Goal: Task Accomplishment & Management: Manage account settings

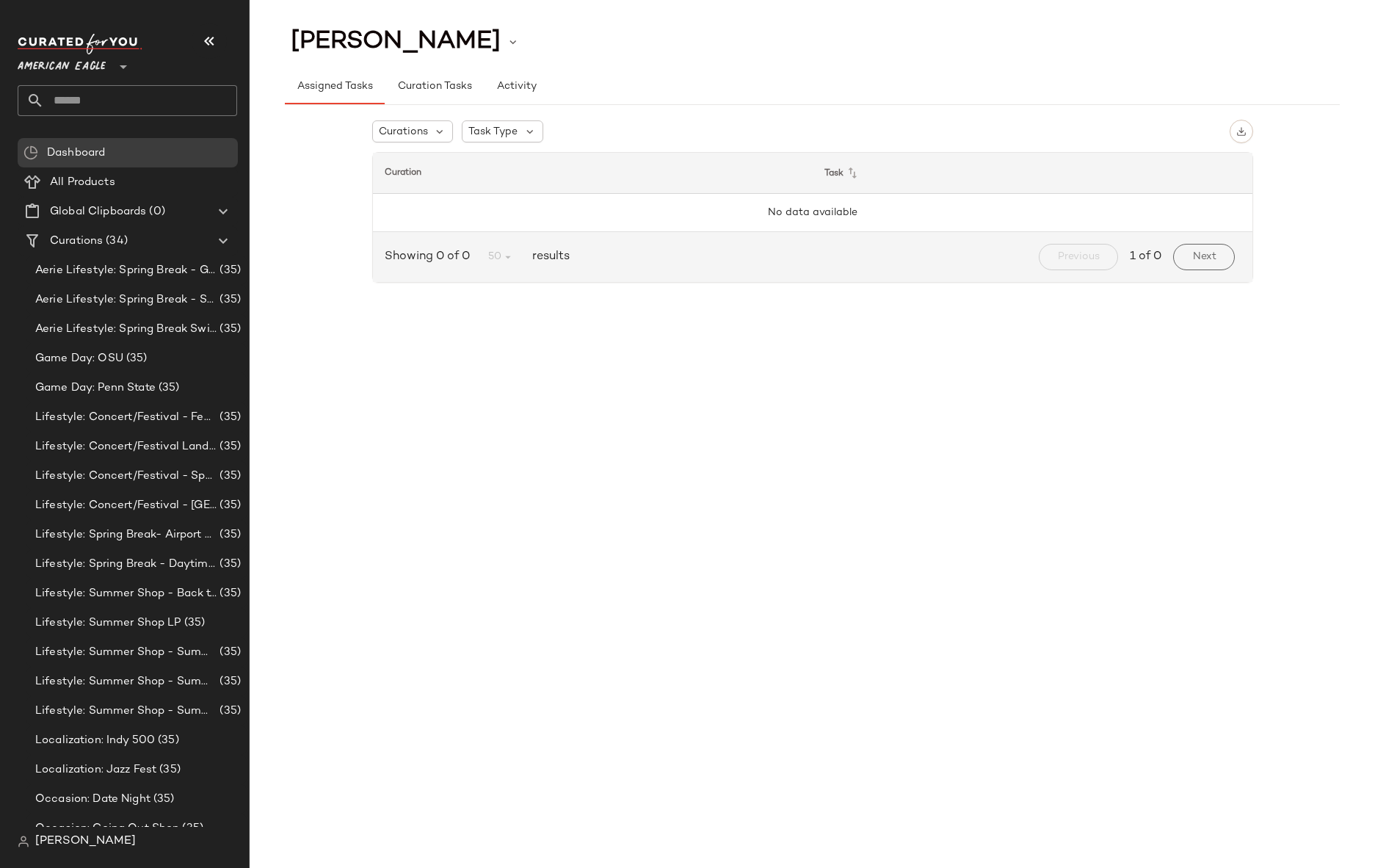
click at [58, 842] on span "[PERSON_NAME]" at bounding box center [85, 841] width 100 height 18
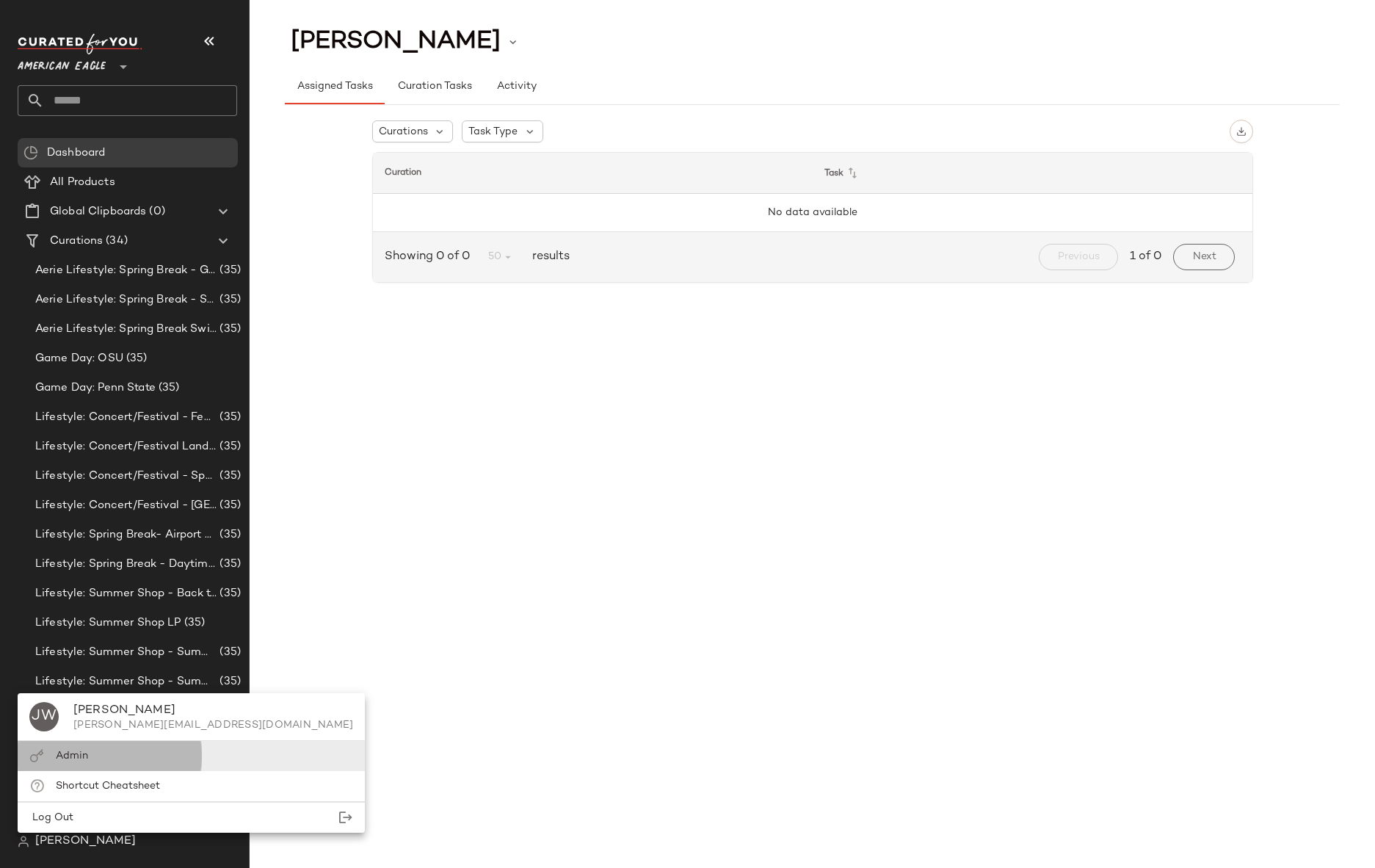
click at [114, 759] on div "Admin" at bounding box center [192, 756] width 347 height 30
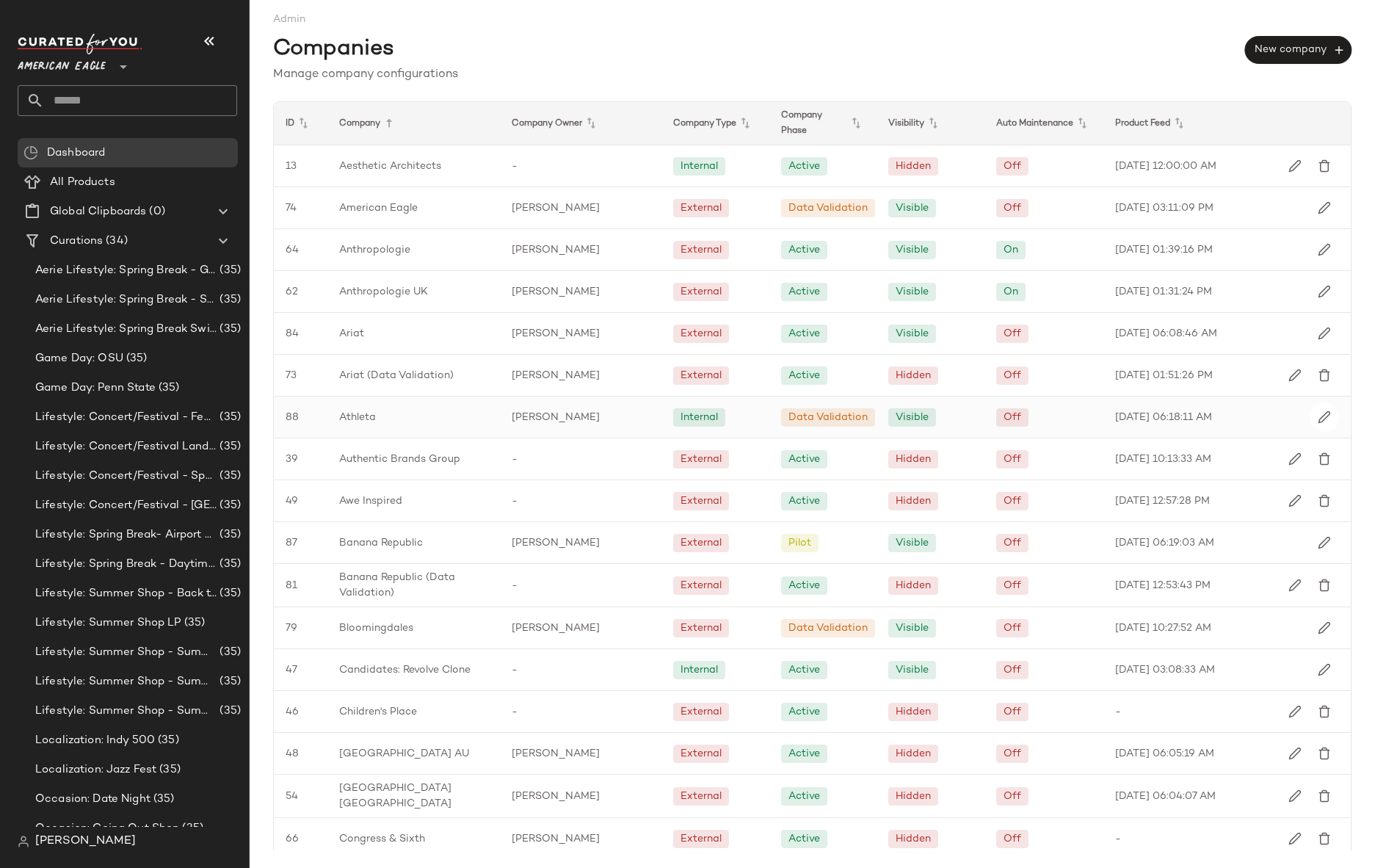
click at [385, 421] on div "Athleta" at bounding box center [414, 417] width 173 height 41
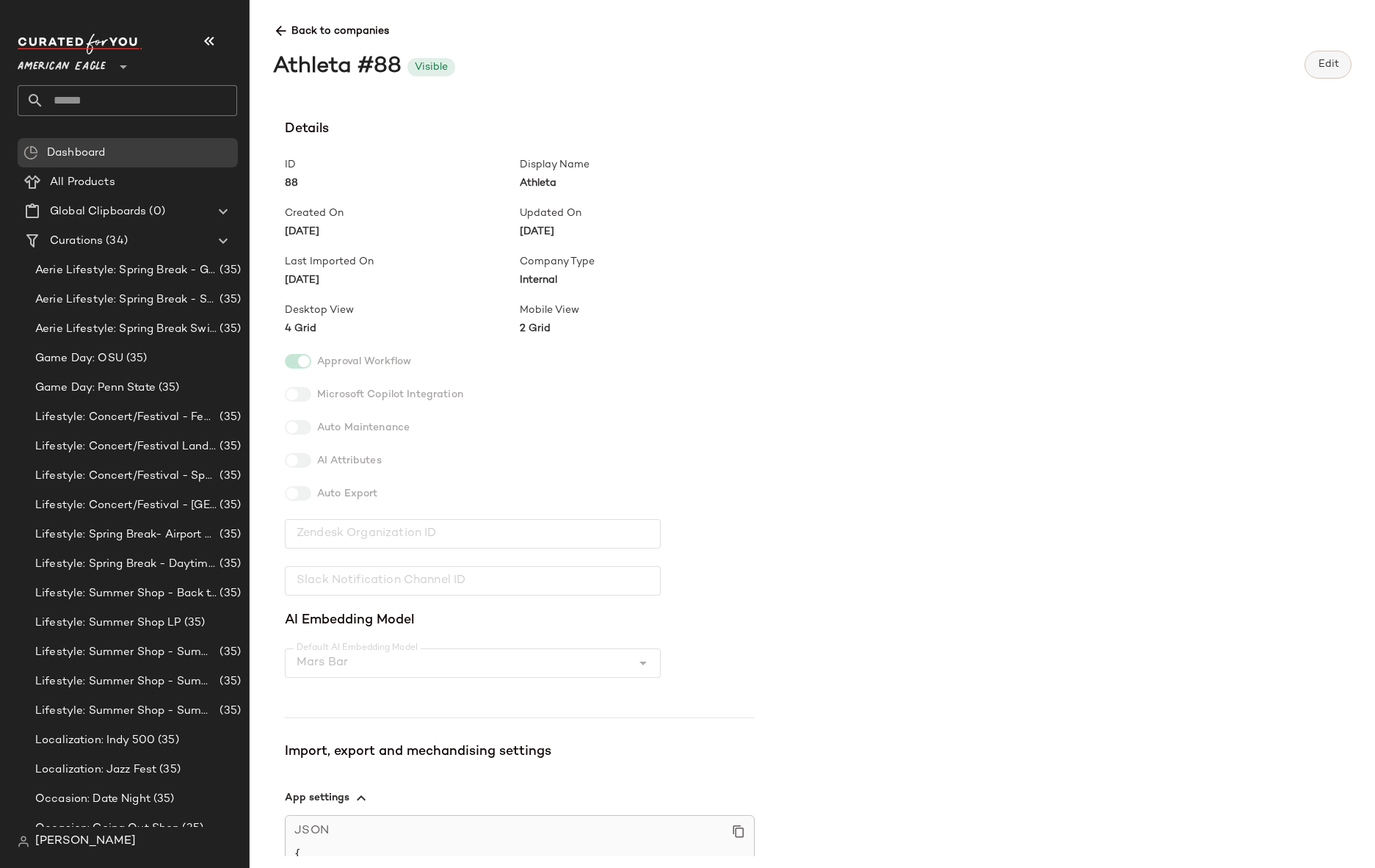
click at [1329, 65] on span "Edit" at bounding box center [1328, 64] width 21 height 12
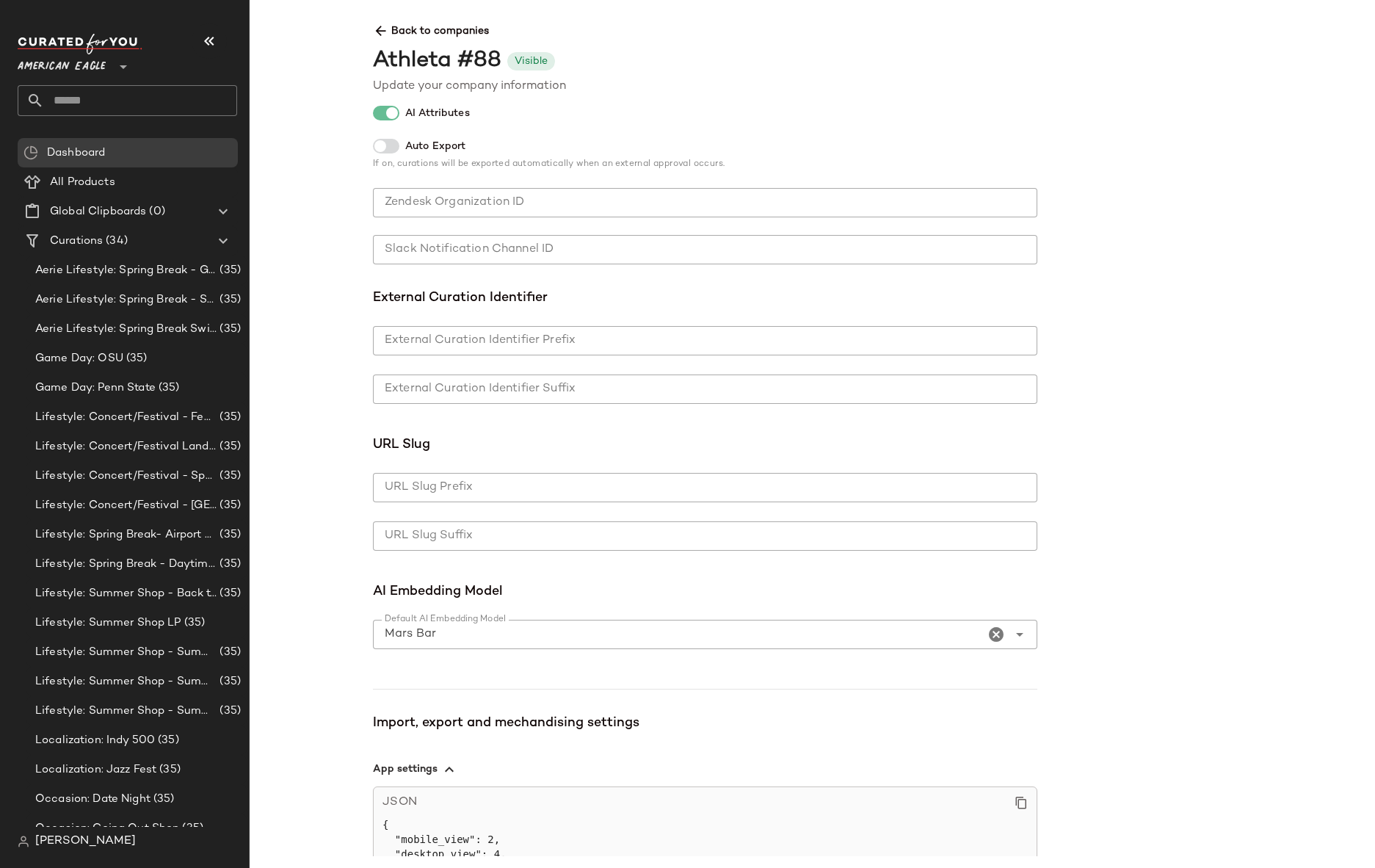
scroll to position [756, 0]
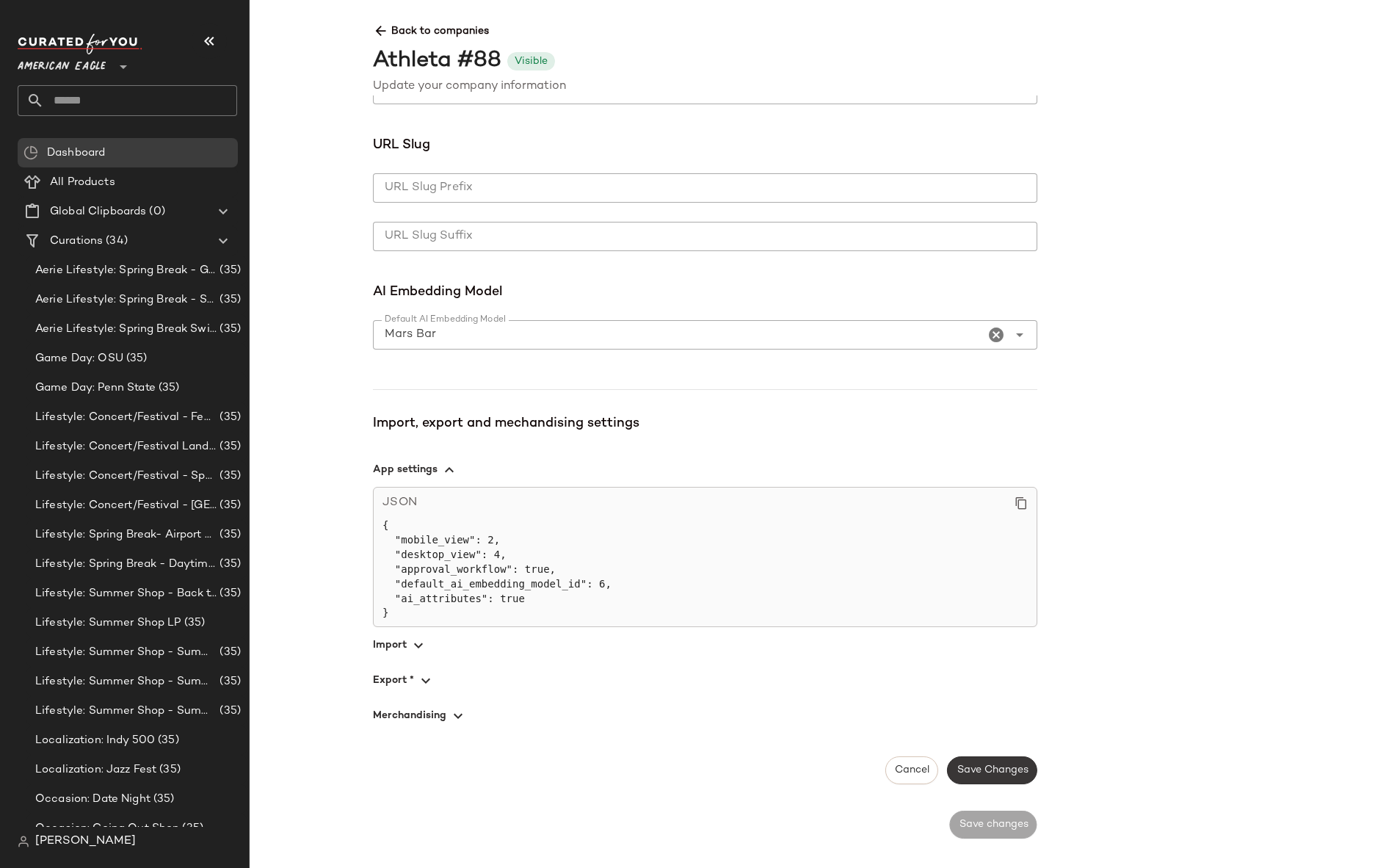
click at [978, 774] on span "Save Changes" at bounding box center [992, 770] width 72 height 12
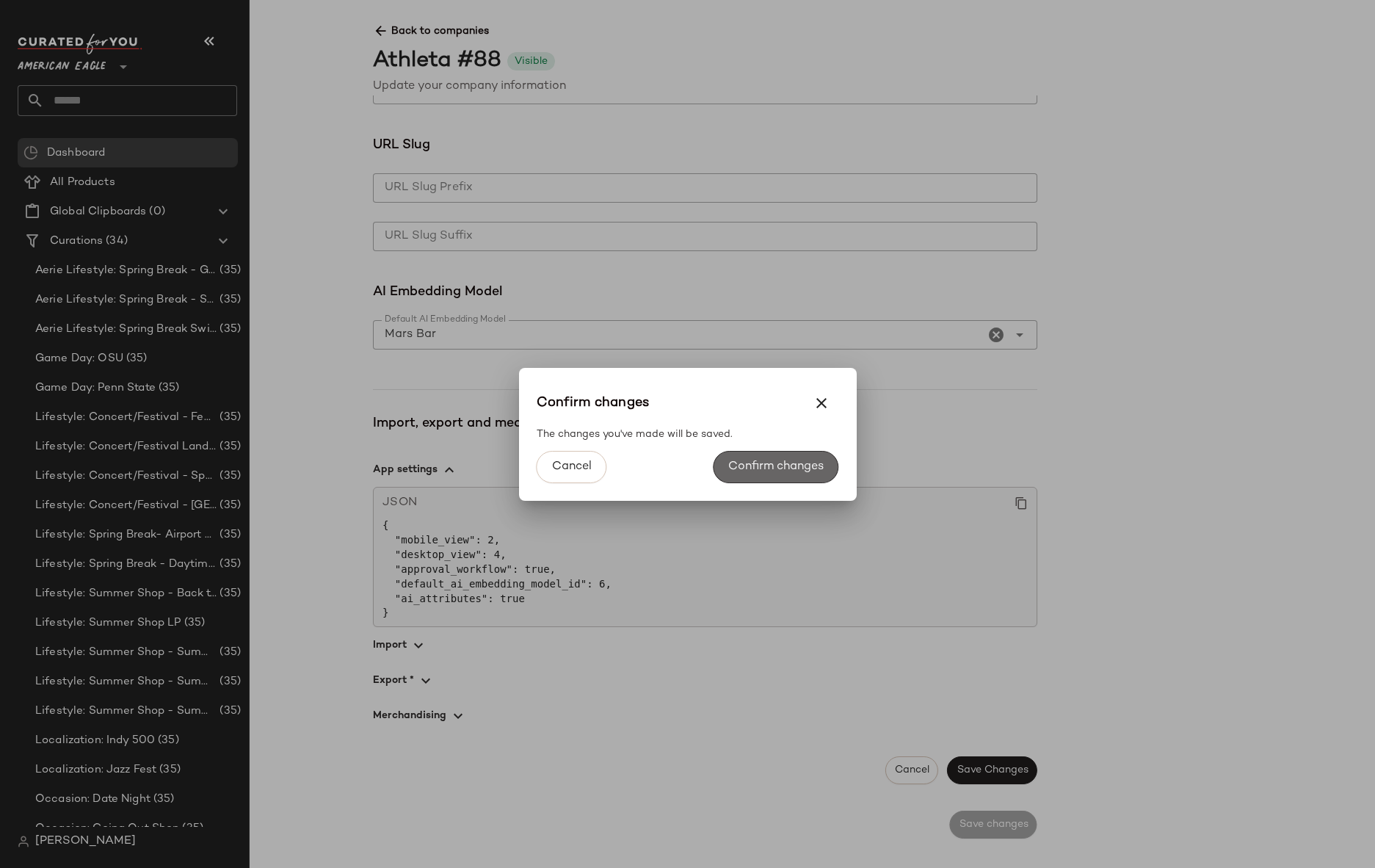
click at [782, 460] on span "Confirm changes" at bounding box center [775, 466] width 97 height 14
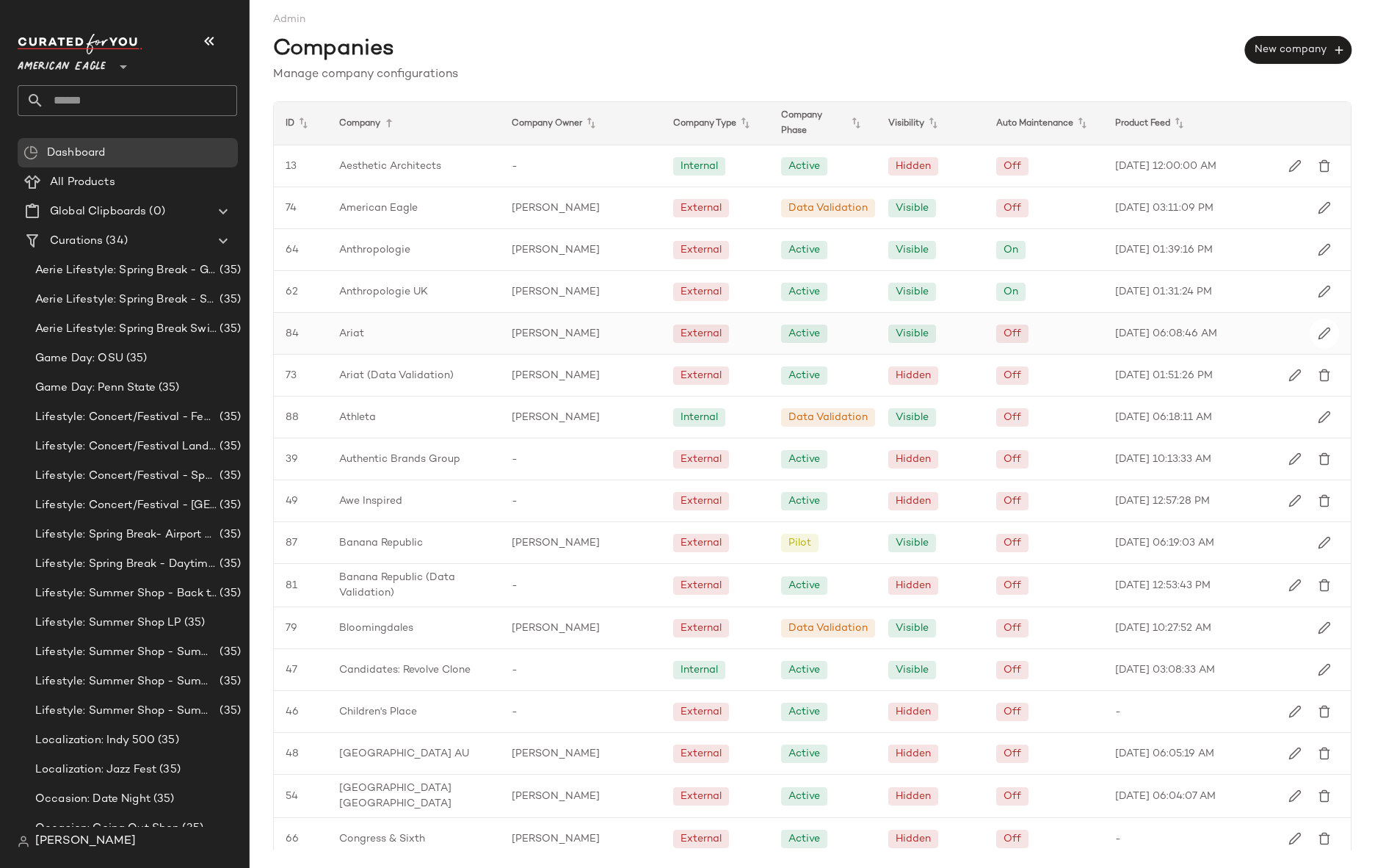
click at [379, 343] on div "Ariat" at bounding box center [414, 333] width 173 height 41
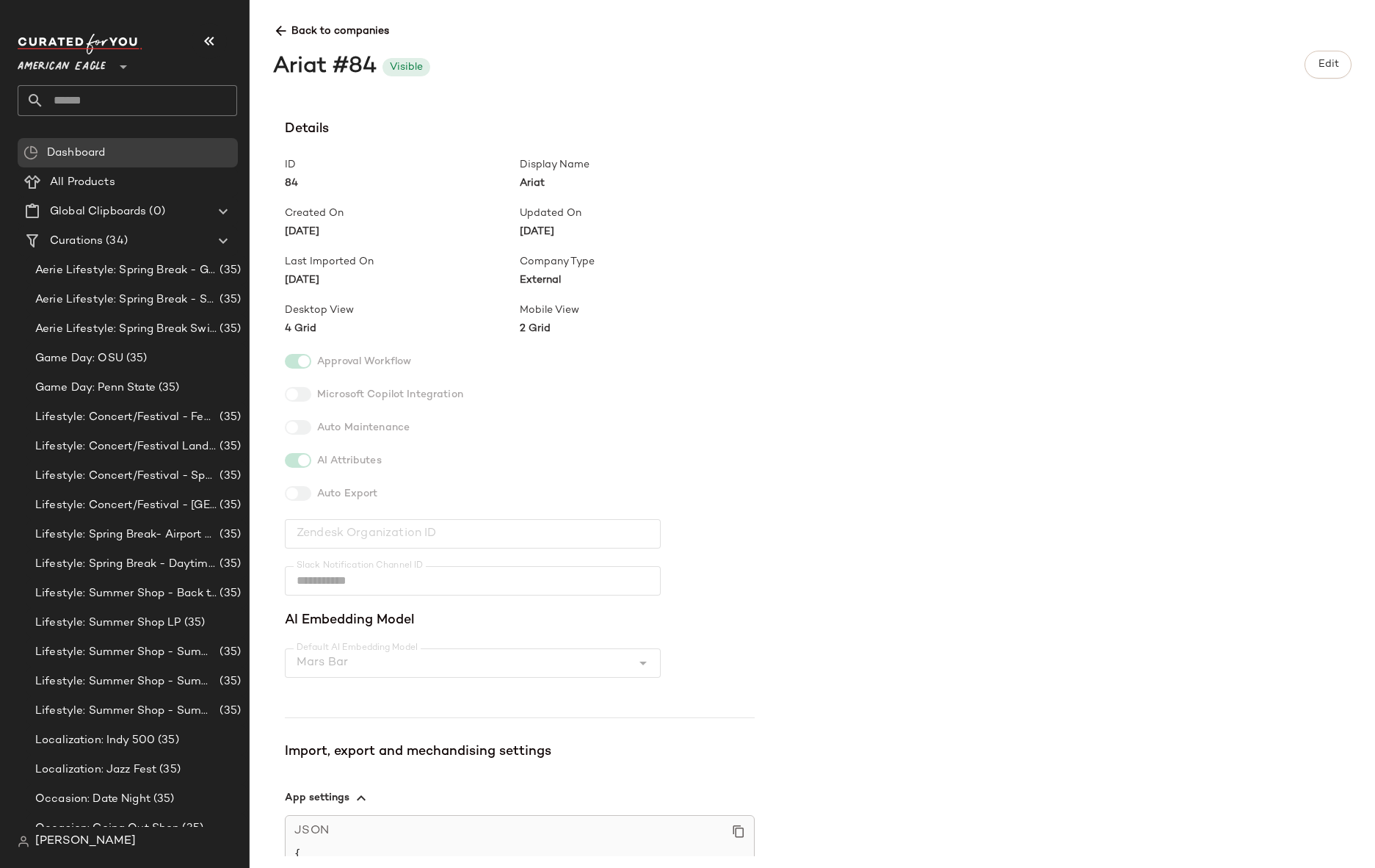
click at [1050, 401] on div "**********" at bounding box center [824, 487] width 1102 height 737
